Goal: Entertainment & Leisure: Consume media (video, audio)

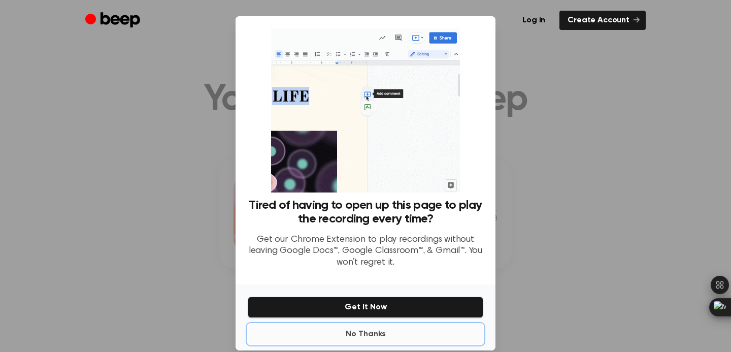
click at [363, 330] on button "No Thanks" at bounding box center [365, 334] width 235 height 20
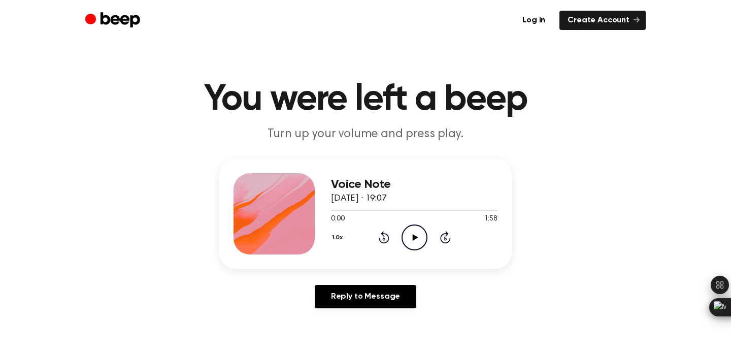
click at [409, 241] on icon "Play Audio" at bounding box center [414, 237] width 26 height 26
click at [415, 243] on icon "Play Audio" at bounding box center [414, 237] width 26 height 26
click at [415, 239] on icon "Play Audio" at bounding box center [414, 237] width 26 height 26
click at [442, 239] on icon "Skip 5 seconds" at bounding box center [444, 236] width 11 height 13
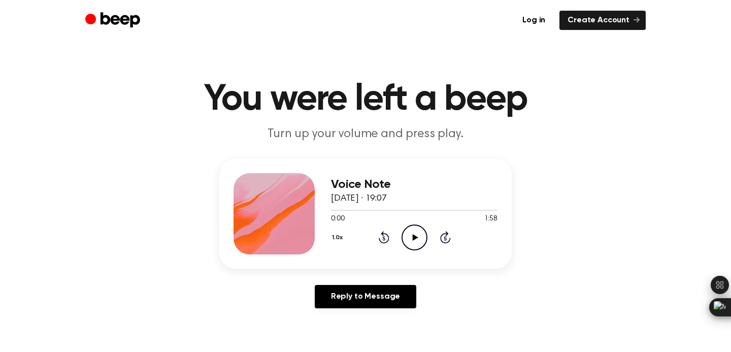
click at [408, 234] on icon "Play Audio" at bounding box center [414, 237] width 26 height 26
click at [448, 237] on icon "Skip 5 seconds" at bounding box center [444, 236] width 11 height 13
